Goal: Ask a question

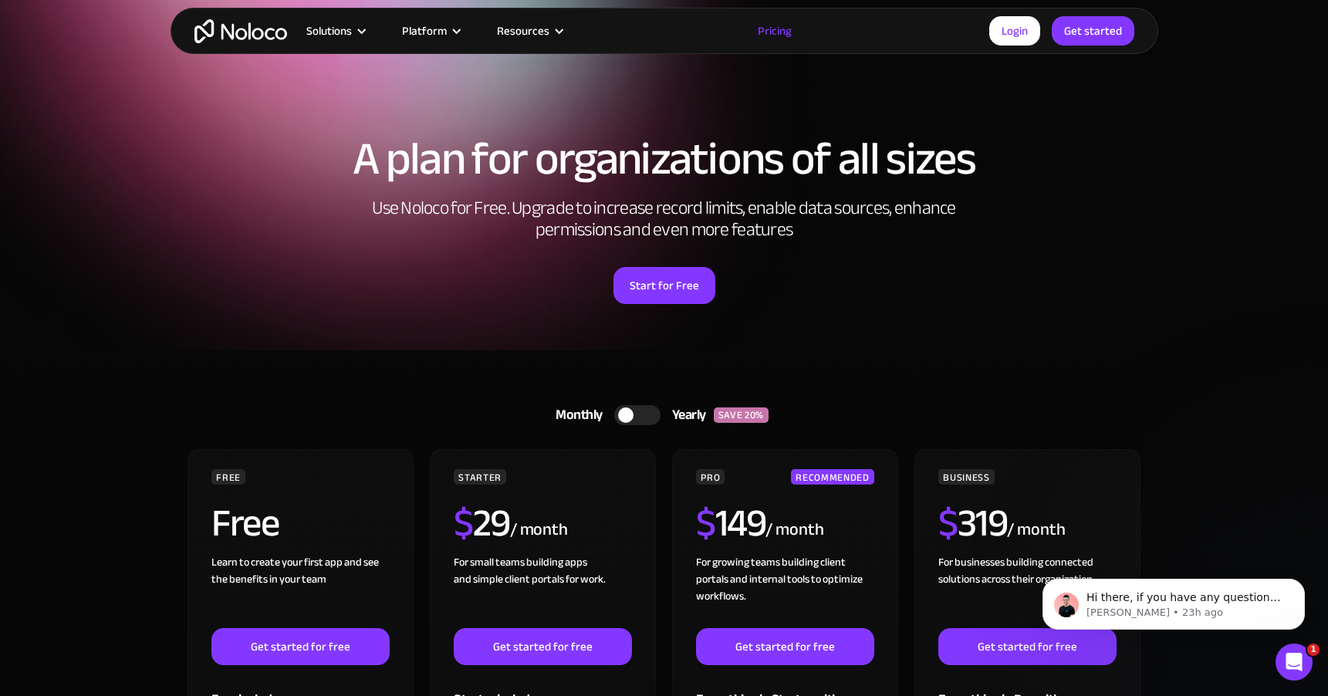
scroll to position [73, 0]
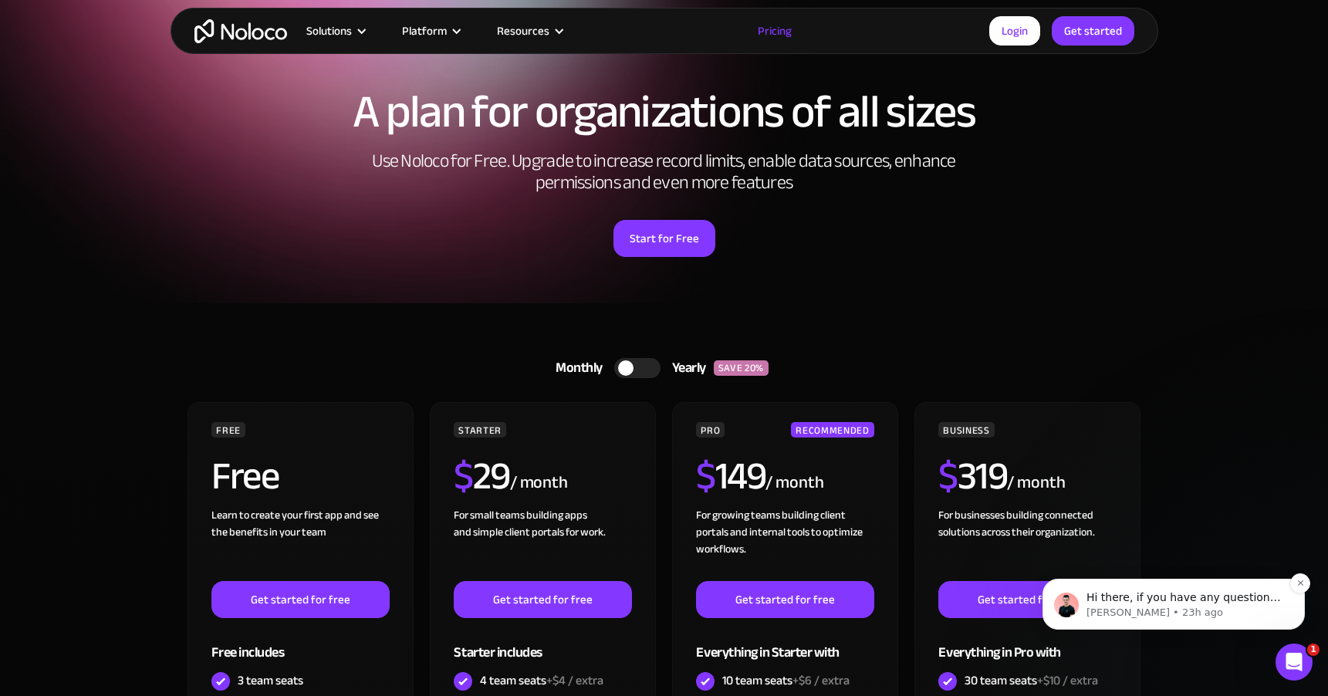
click at [1193, 602] on span "Hi there, if you have any questions about our pricing, just let us know! [GEOGR…" at bounding box center [1184, 612] width 195 height 43
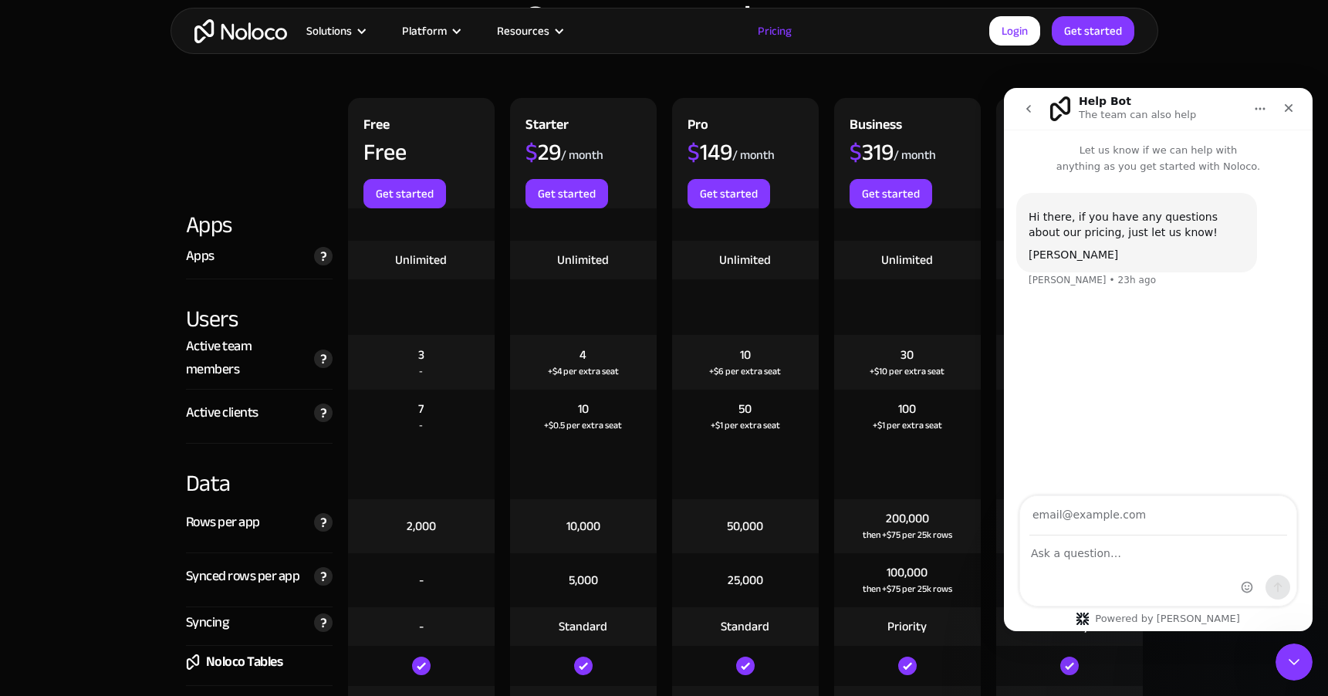
scroll to position [1683, 0]
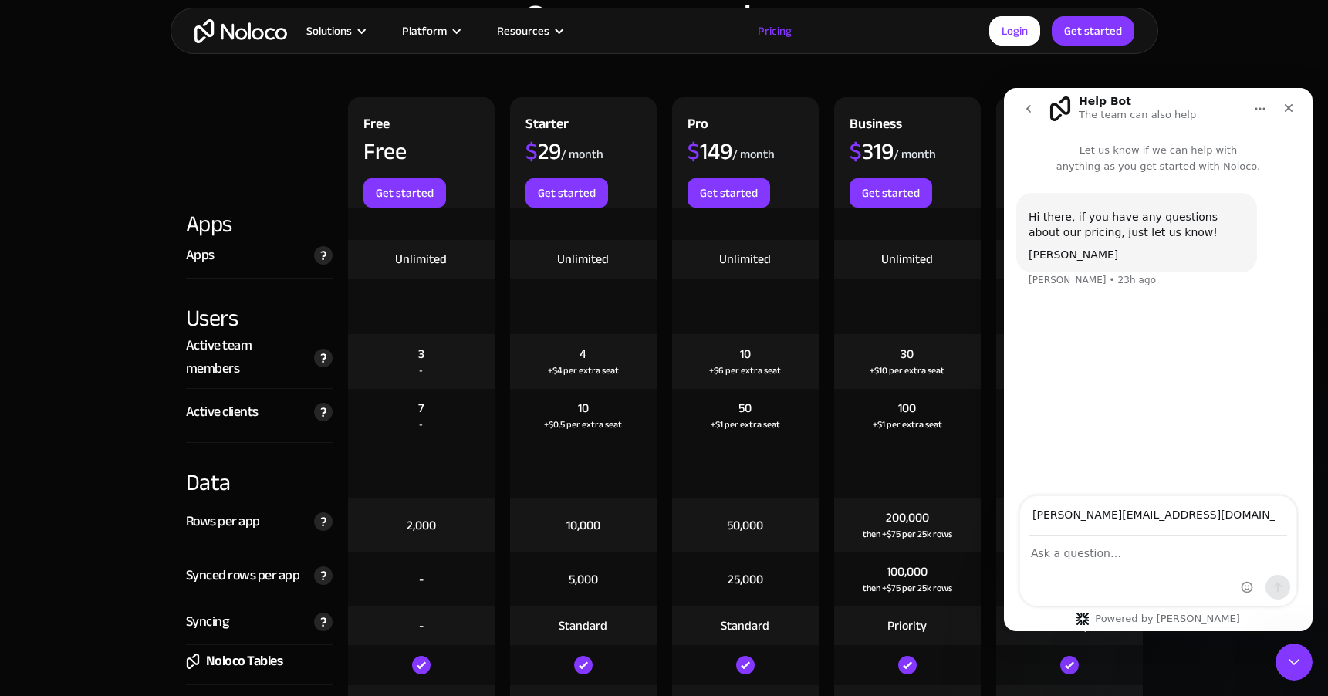
type input "[PERSON_NAME][EMAIL_ADDRESS][DOMAIN_NAME]"
click at [1084, 553] on textarea "Ask a question…" at bounding box center [1158, 549] width 276 height 26
type textarea "Can i get a demo?"
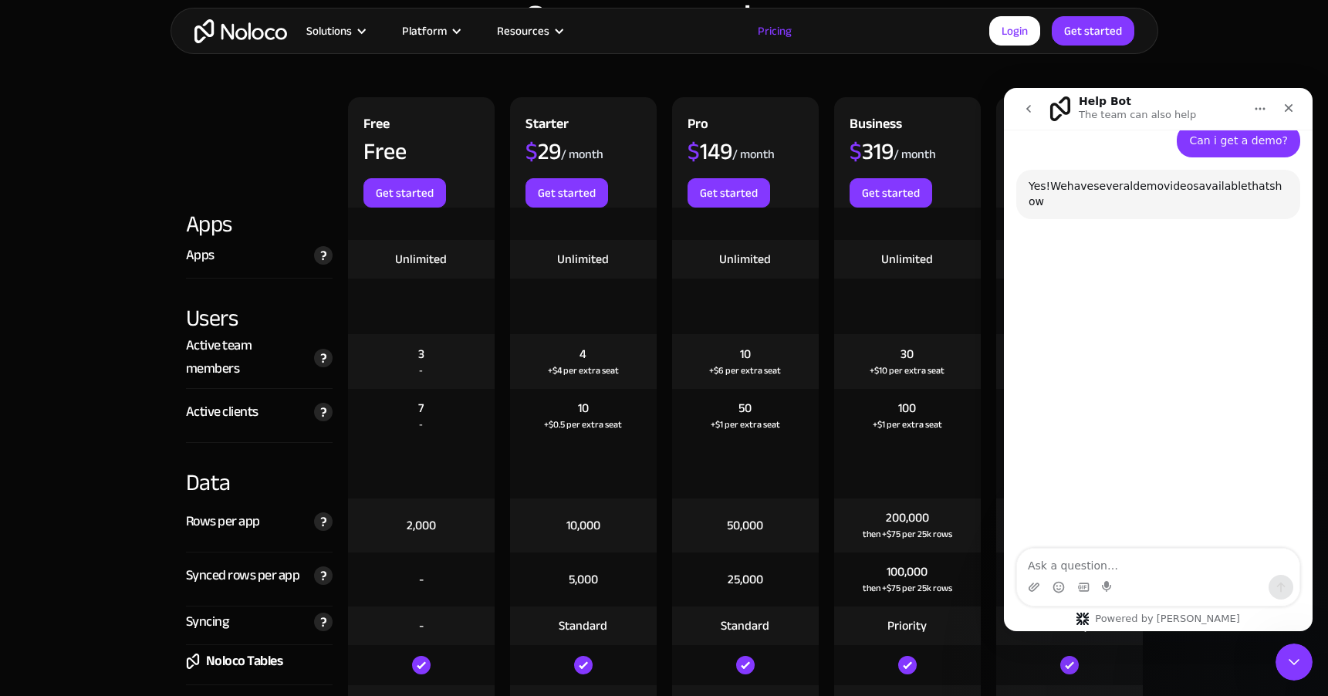
scroll to position [180, 0]
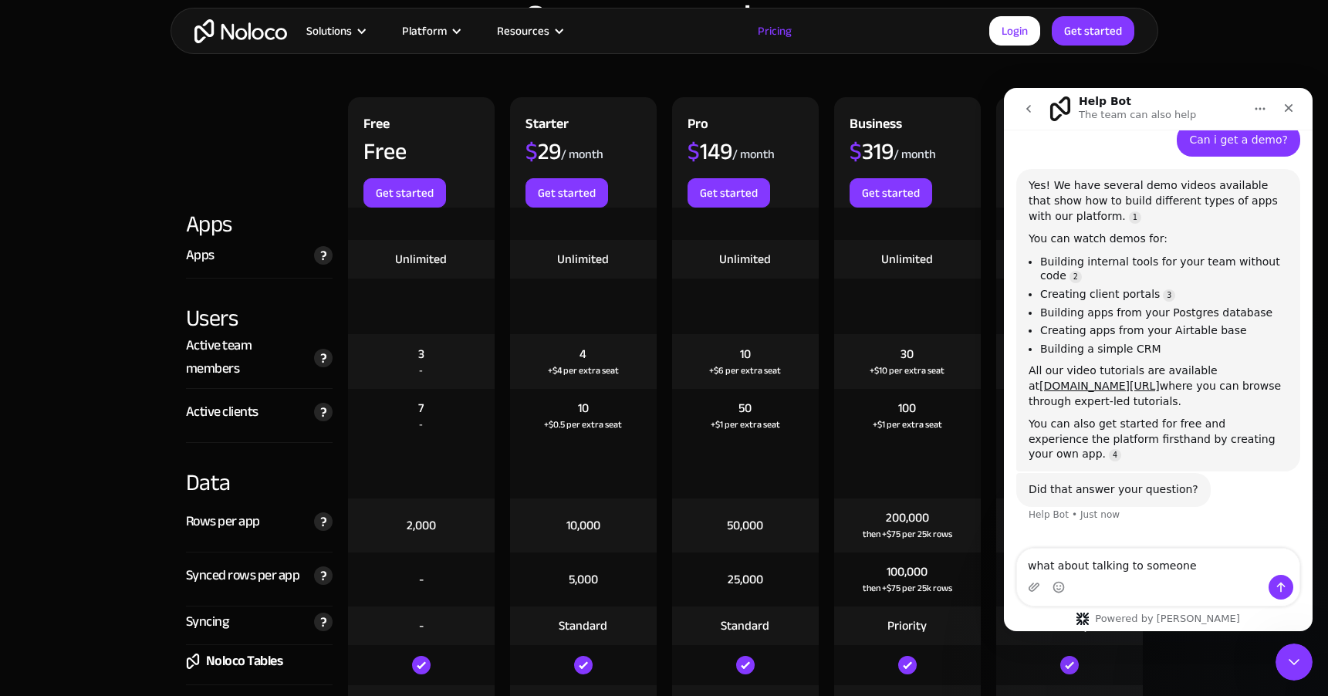
type textarea "what about talking to someone?"
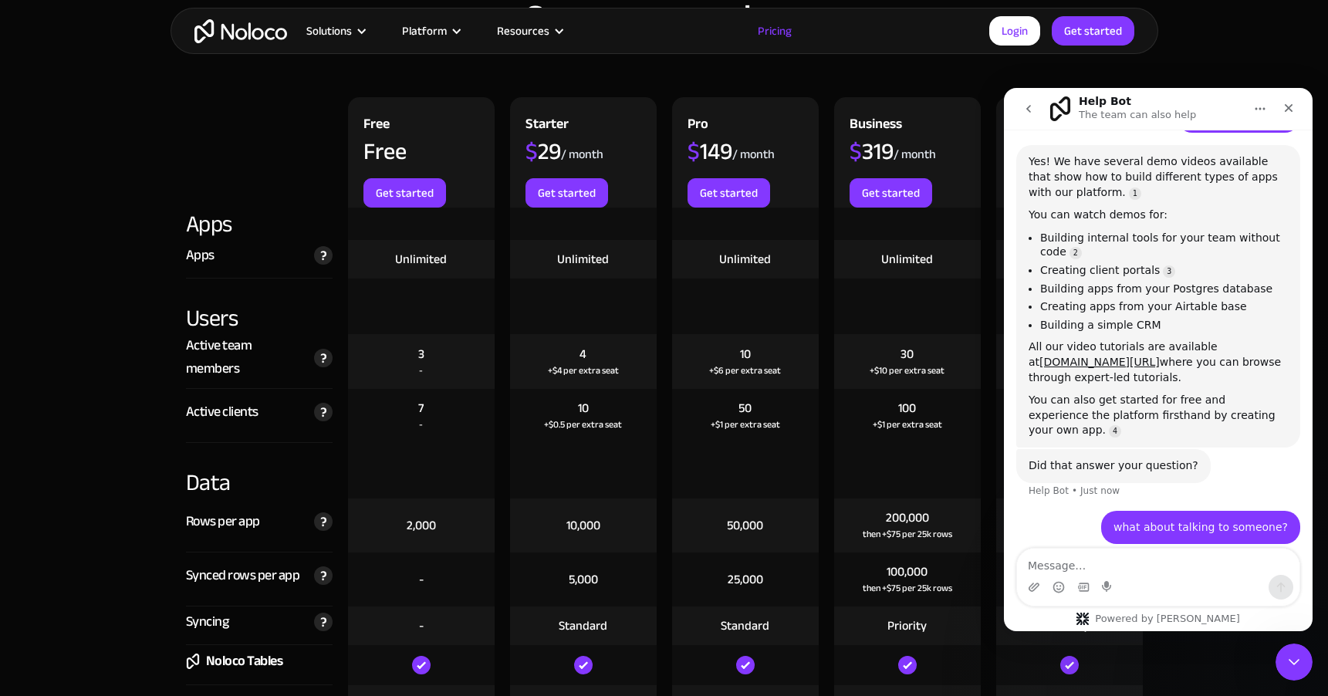
scroll to position [211, 0]
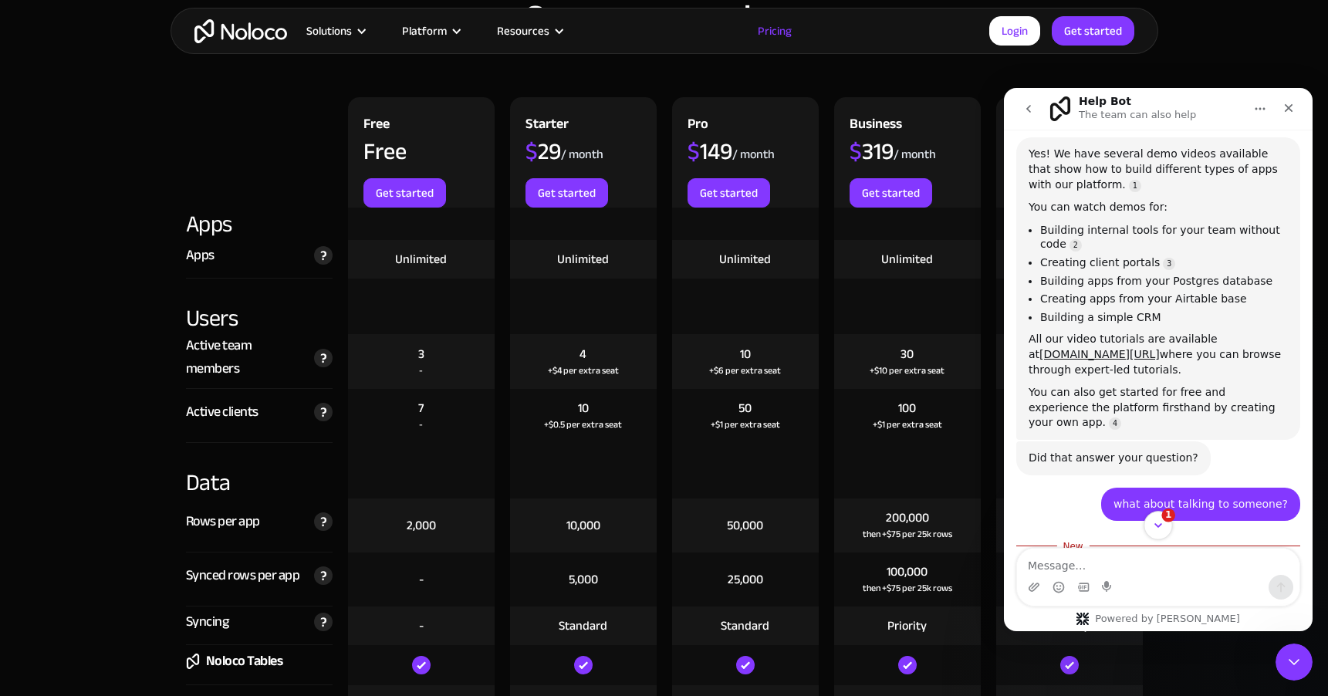
click at [1154, 526] on icon "Scroll to bottom" at bounding box center [1159, 526] width 14 height 14
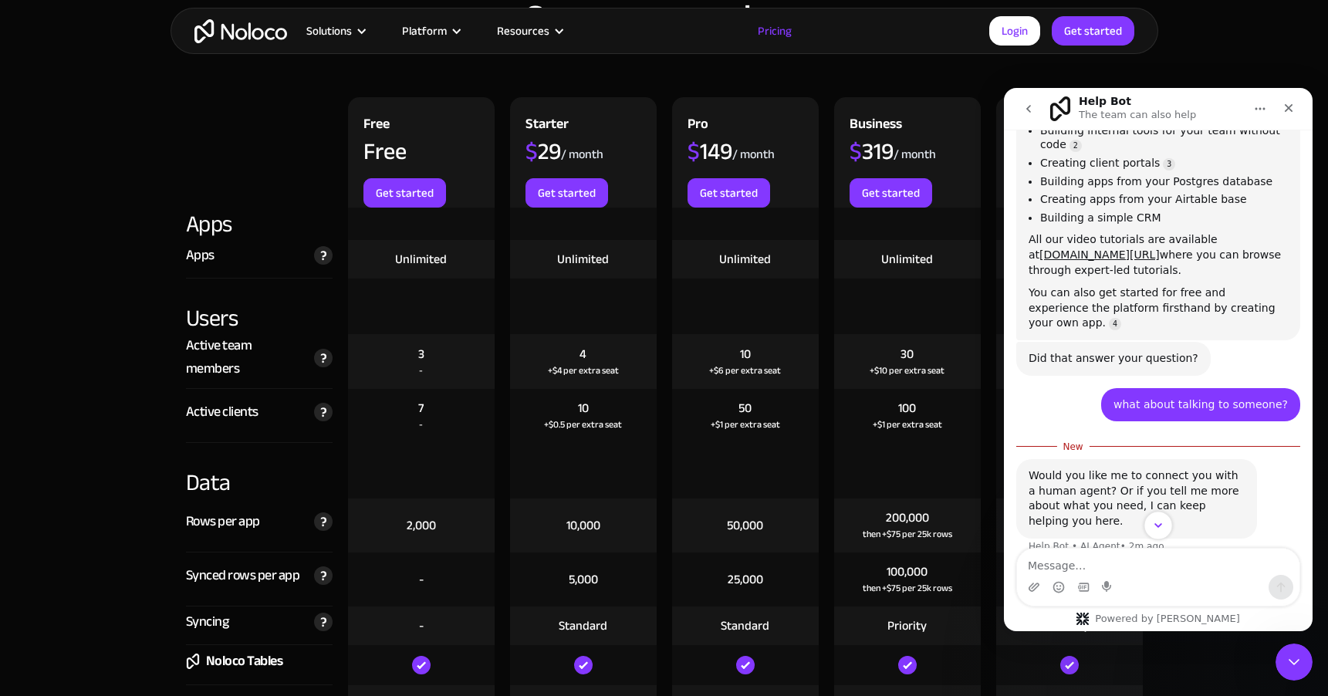
scroll to position [320, 0]
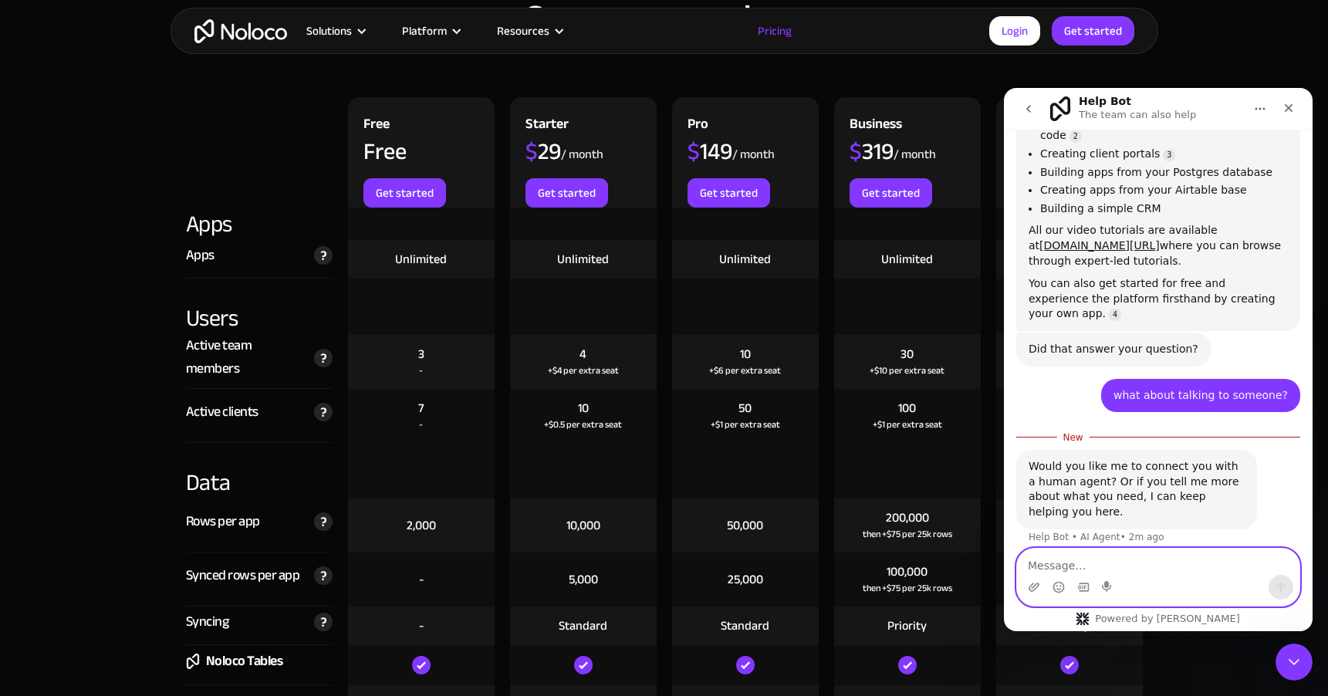
click at [1118, 564] on textarea "Message…" at bounding box center [1158, 562] width 282 height 26
type textarea "phone call?"
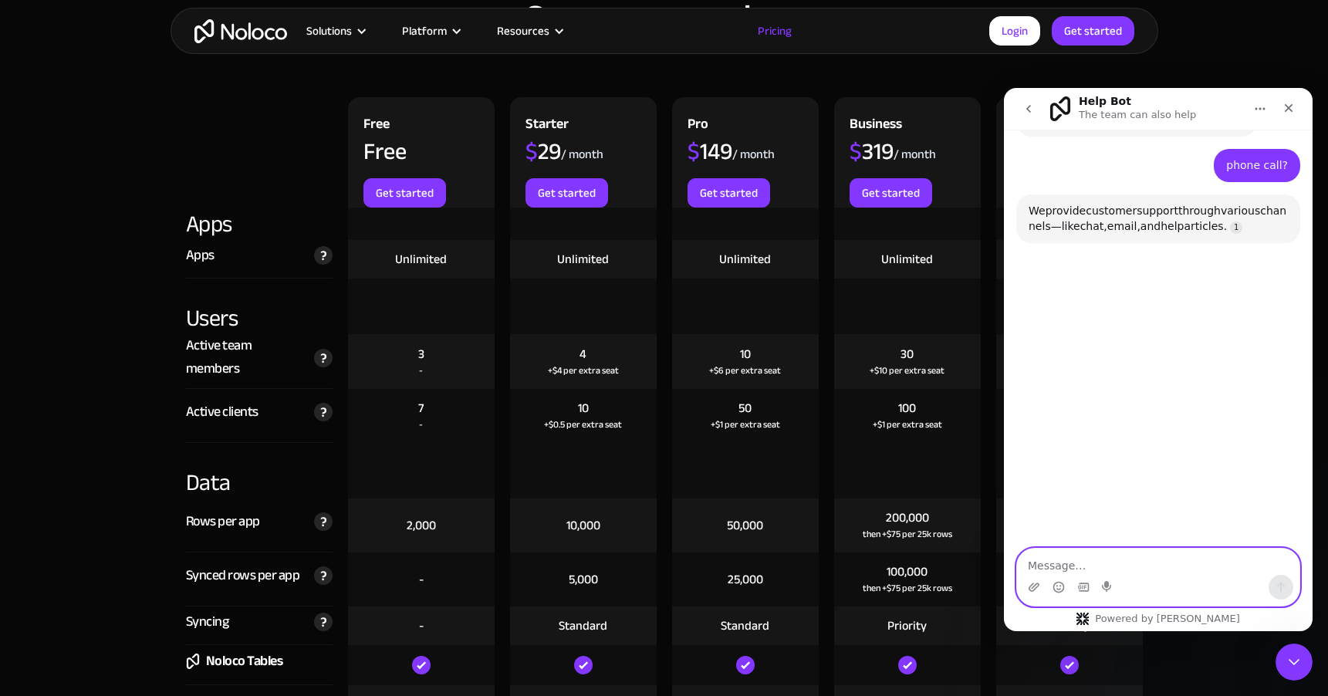
scroll to position [698, 0]
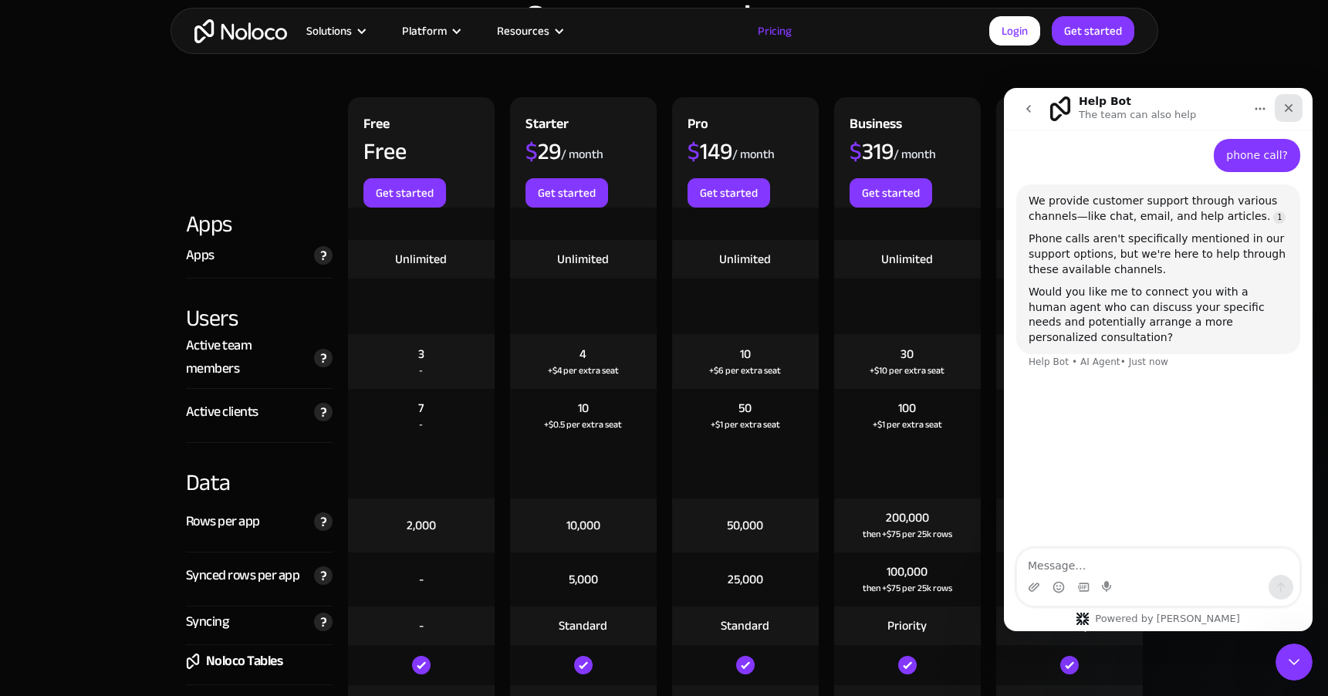
click at [1292, 109] on icon "Close" at bounding box center [1289, 108] width 12 height 12
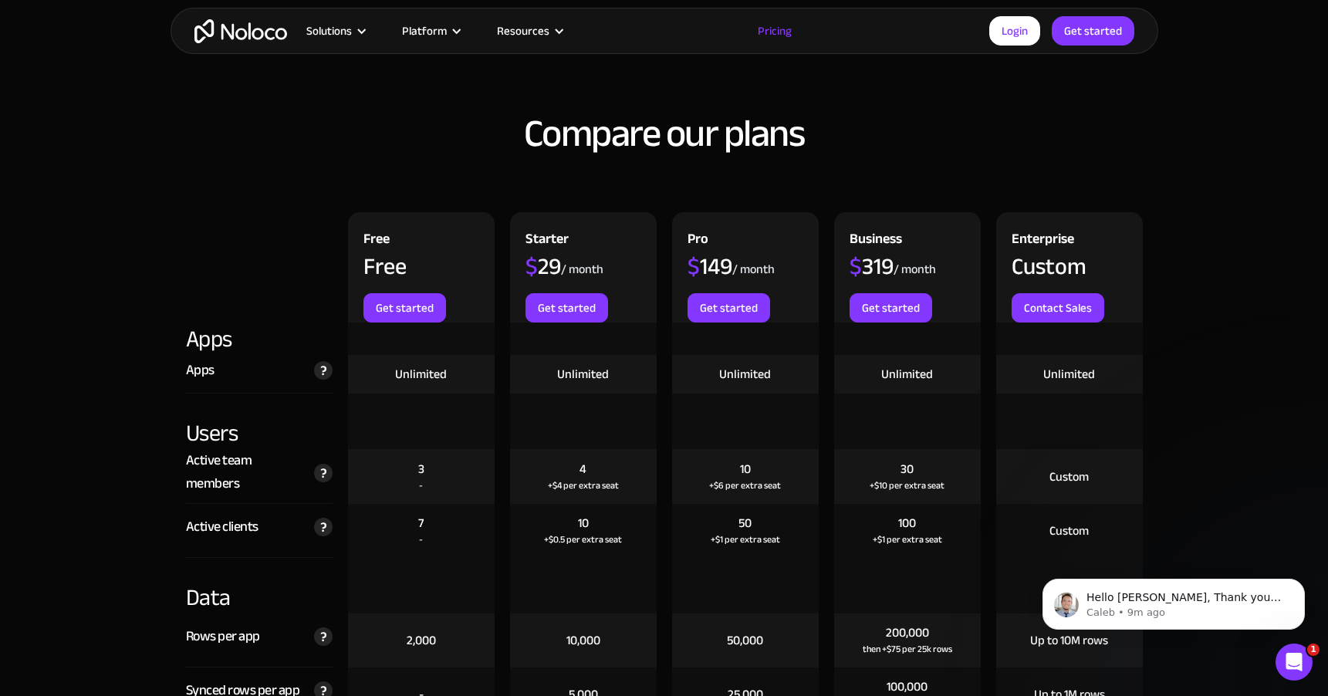
scroll to position [1566, 0]
